Goal: Check status: Check status

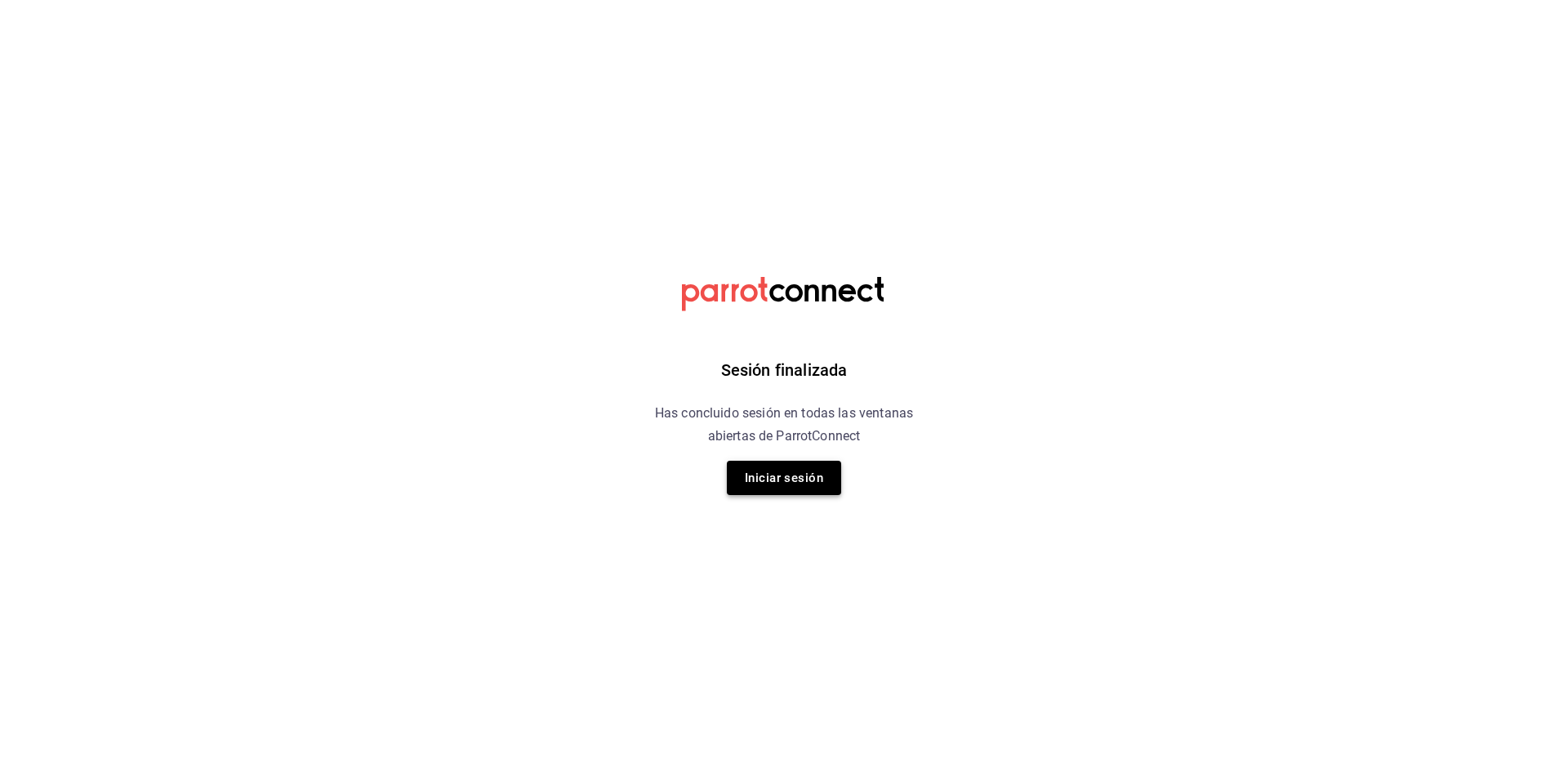
click at [764, 469] on button "Iniciar sesión" at bounding box center [784, 477] width 114 height 35
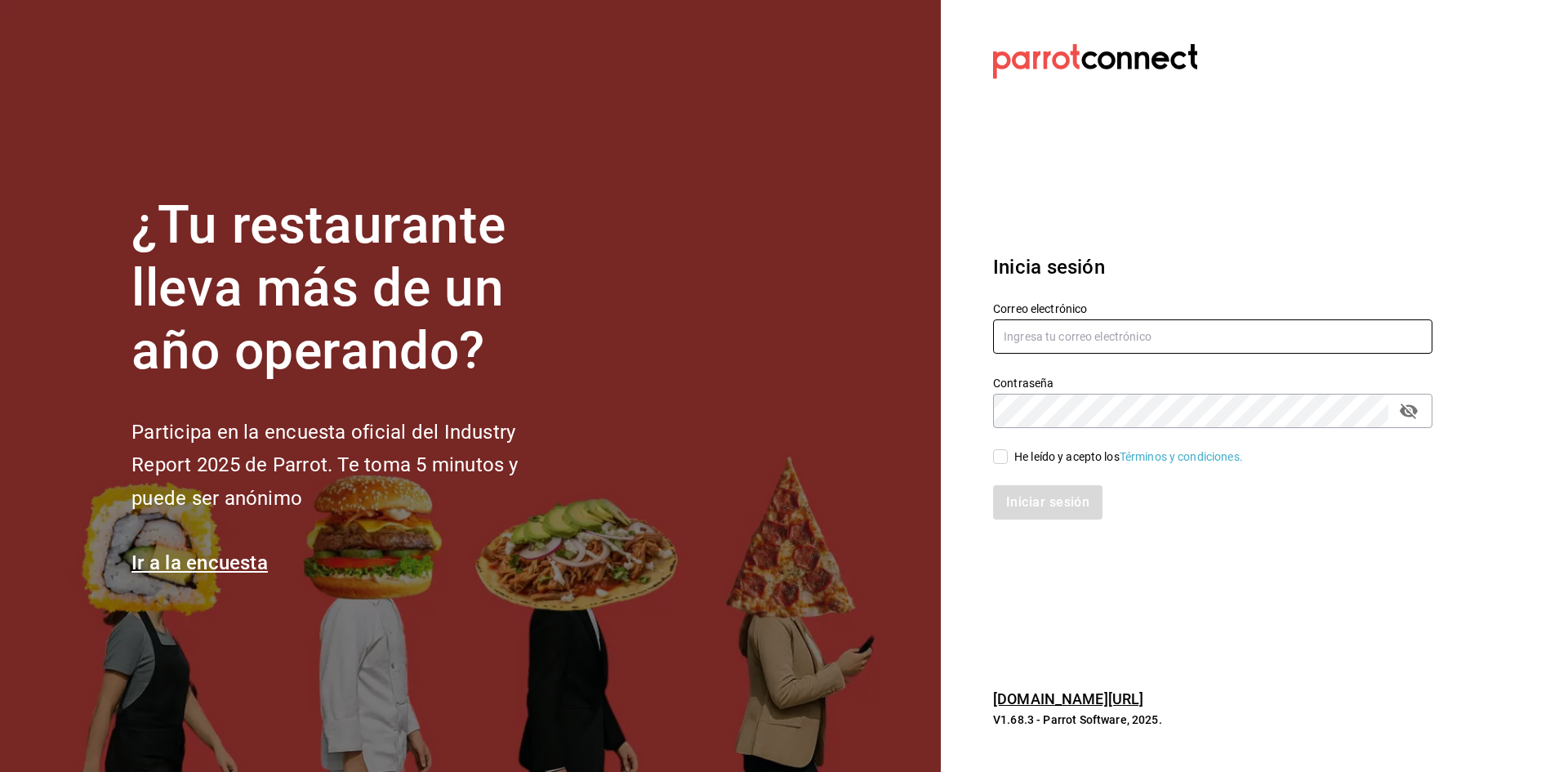
type input "admon.panmalomx@outlook.com"
click at [1004, 459] on input "He leído y acepto los Términos y condiciones." at bounding box center [1000, 457] width 15 height 15
checkbox input "true"
click at [1009, 495] on button "Iniciar sesión" at bounding box center [1048, 502] width 111 height 35
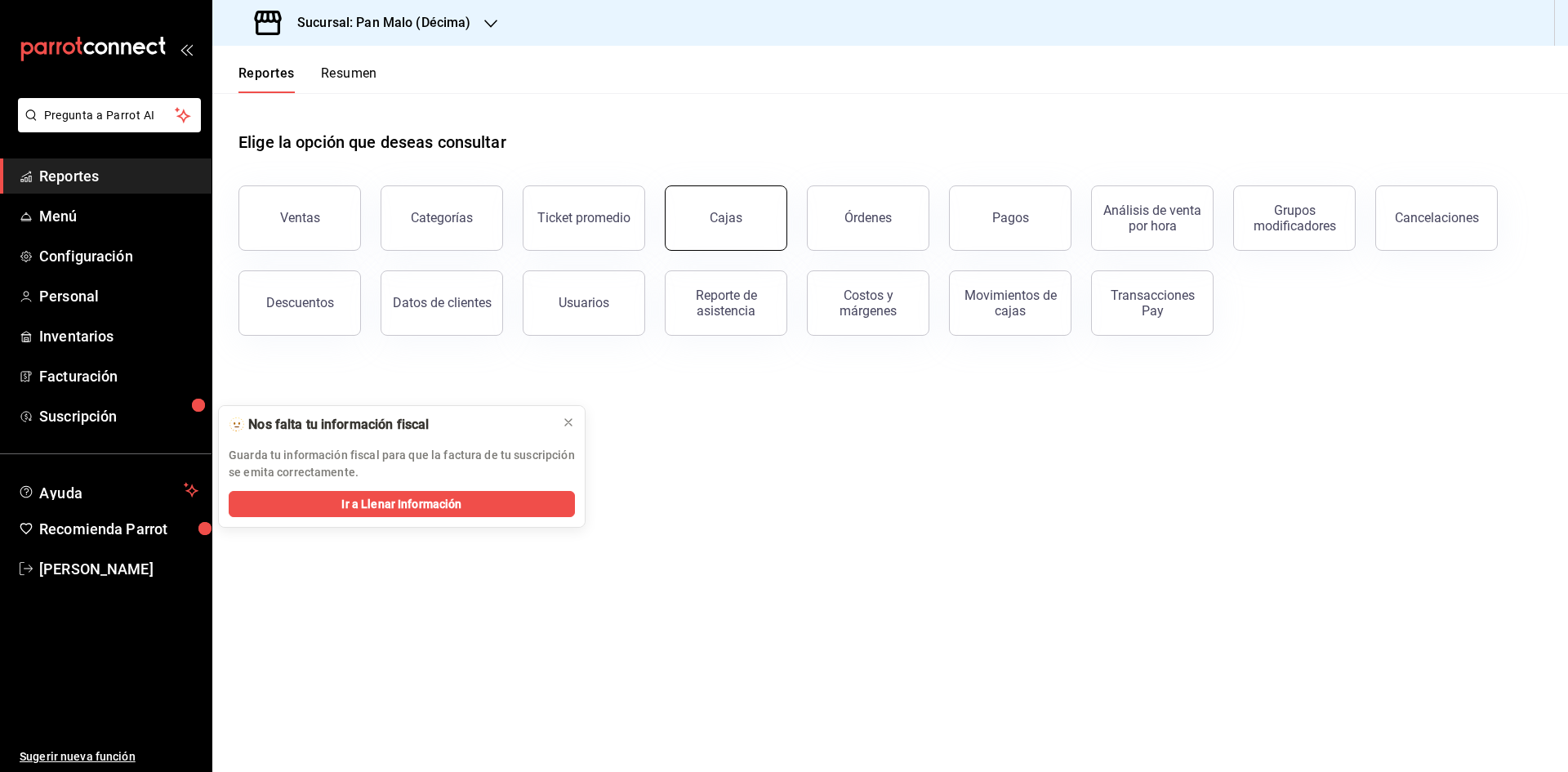
click at [728, 201] on button "Cajas" at bounding box center [726, 218] width 122 height 66
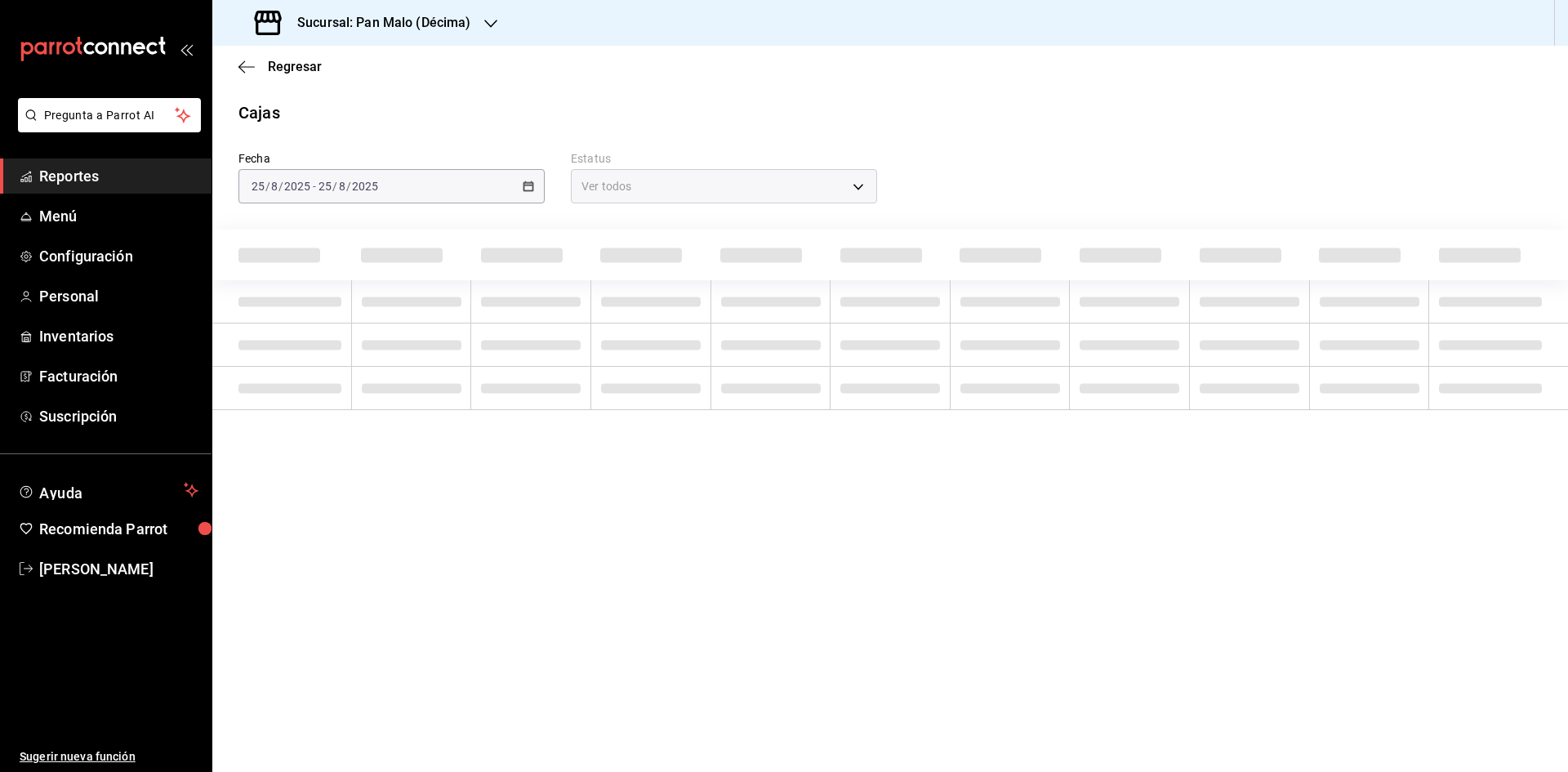
click at [487, 24] on icon "button" at bounding box center [490, 23] width 13 height 8
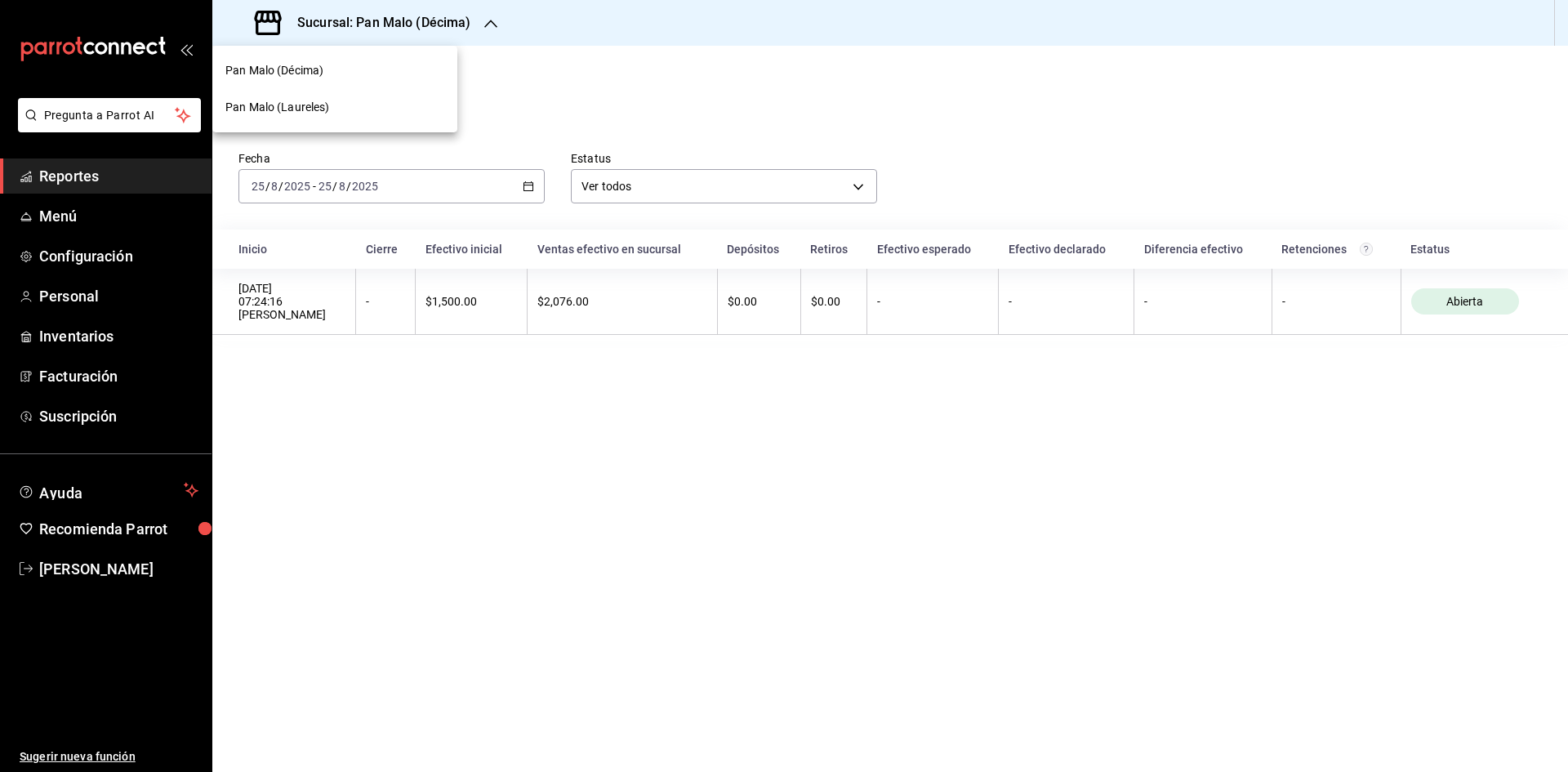
click at [359, 102] on div "Pan Malo (Laureles)" at bounding box center [334, 106] width 219 height 17
click at [533, 181] on icon "button" at bounding box center [528, 186] width 12 height 12
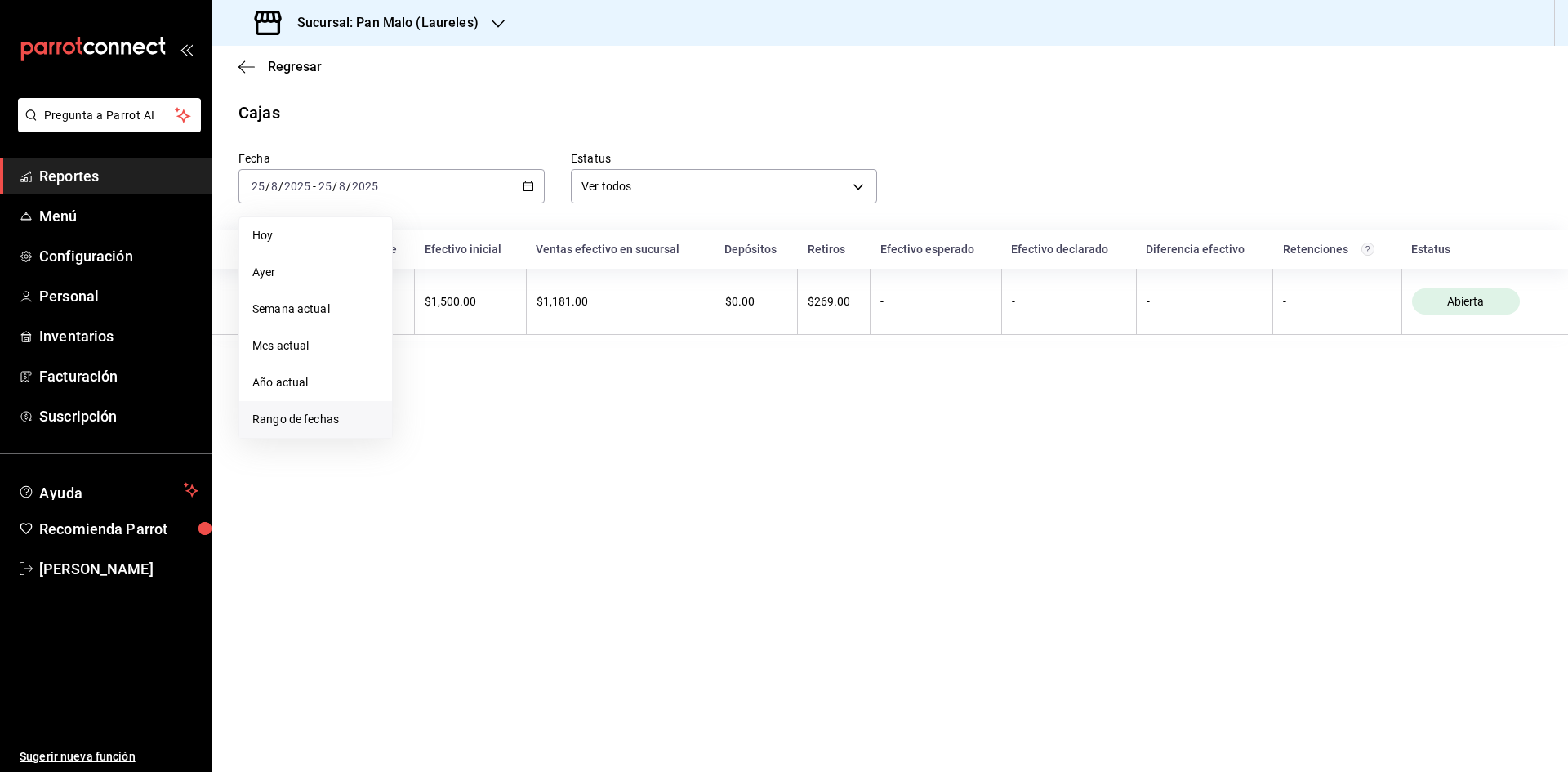
click at [311, 432] on li "Rango de fechas" at bounding box center [316, 419] width 153 height 36
click at [540, 406] on abbr "22" at bounding box center [543, 403] width 11 height 12
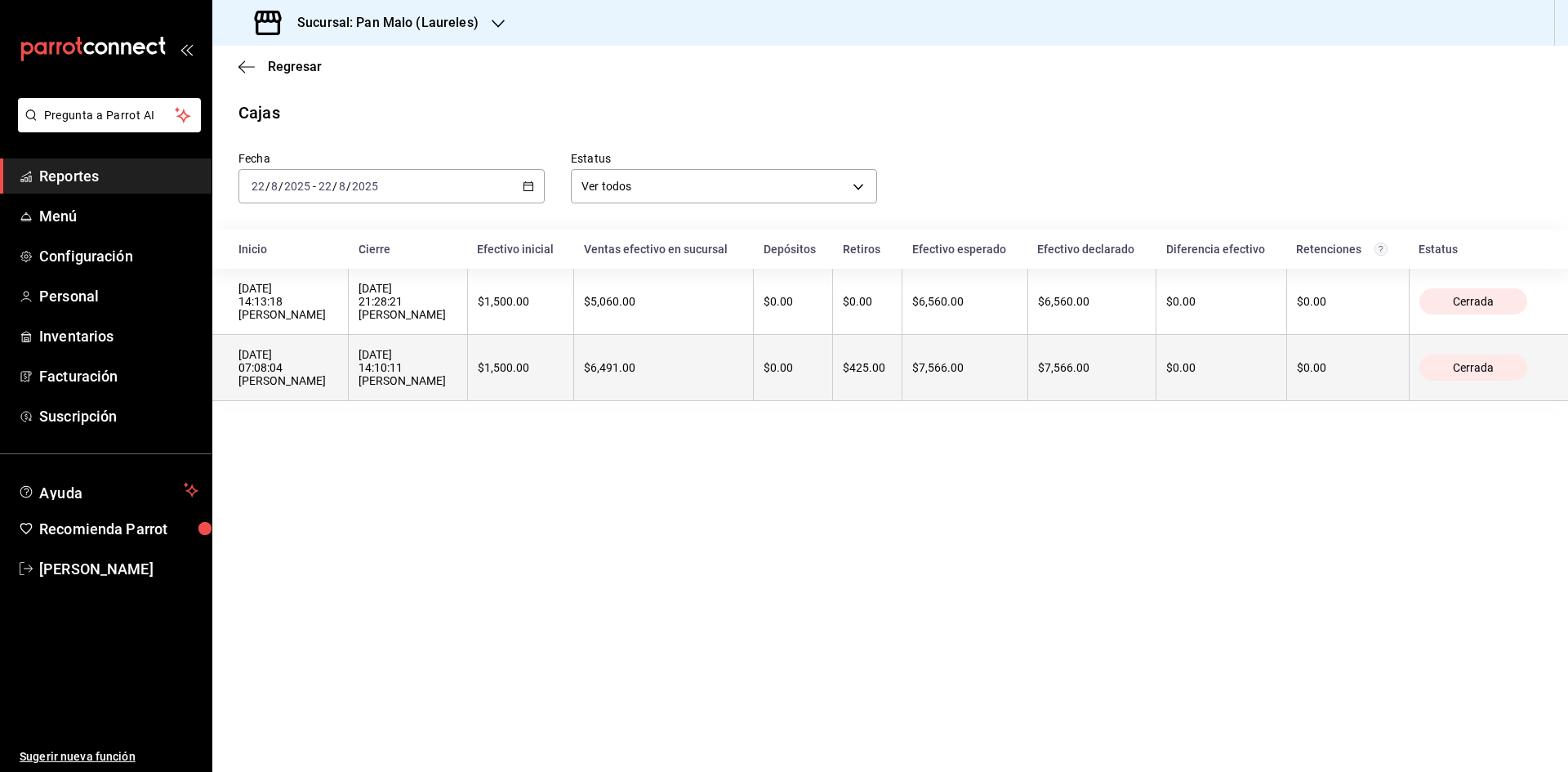
click at [1434, 371] on div "Cerrada" at bounding box center [1474, 367] width 108 height 26
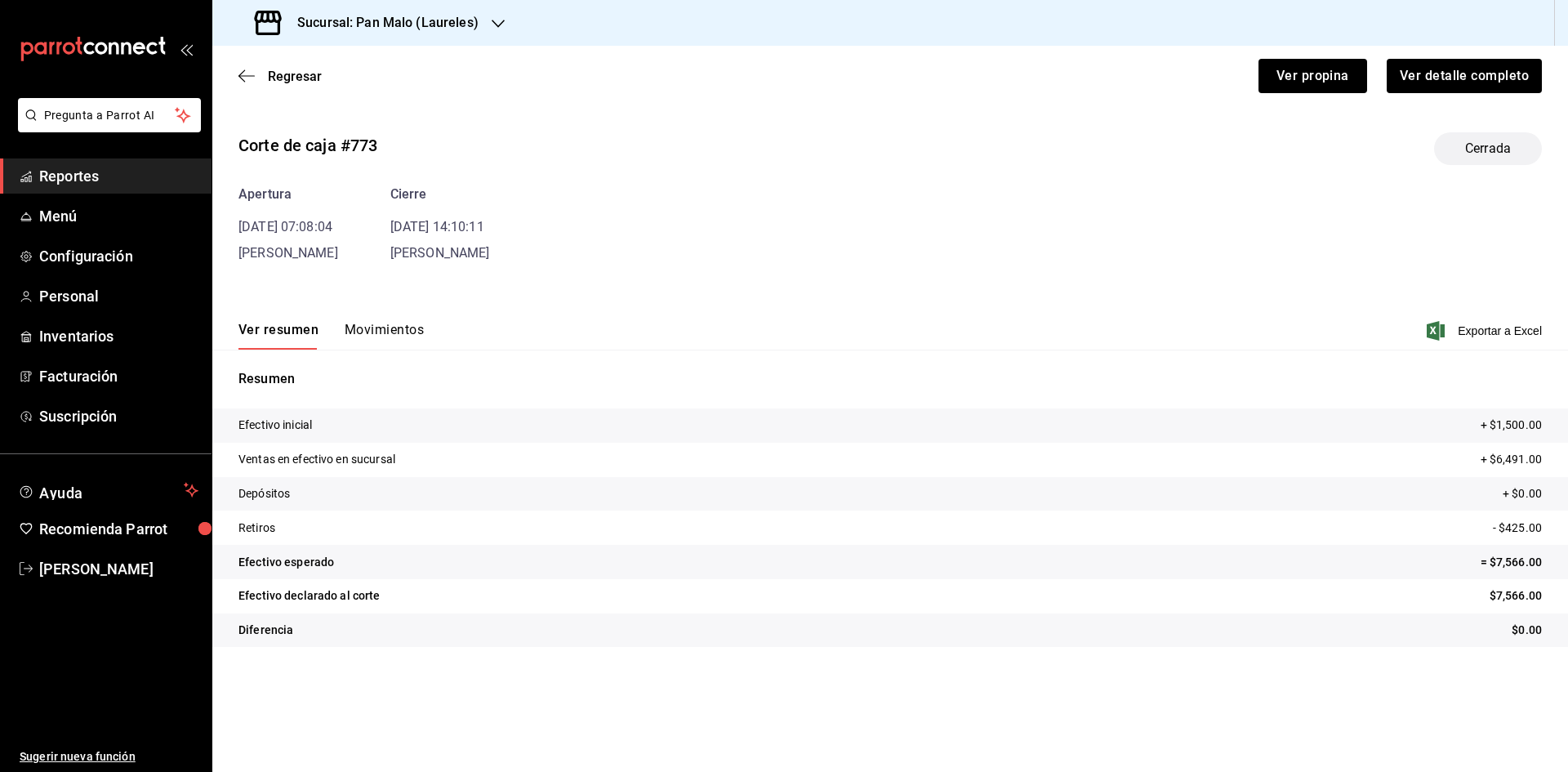
click at [396, 327] on button "Movimientos" at bounding box center [384, 335] width 79 height 28
